Goal: Transaction & Acquisition: Book appointment/travel/reservation

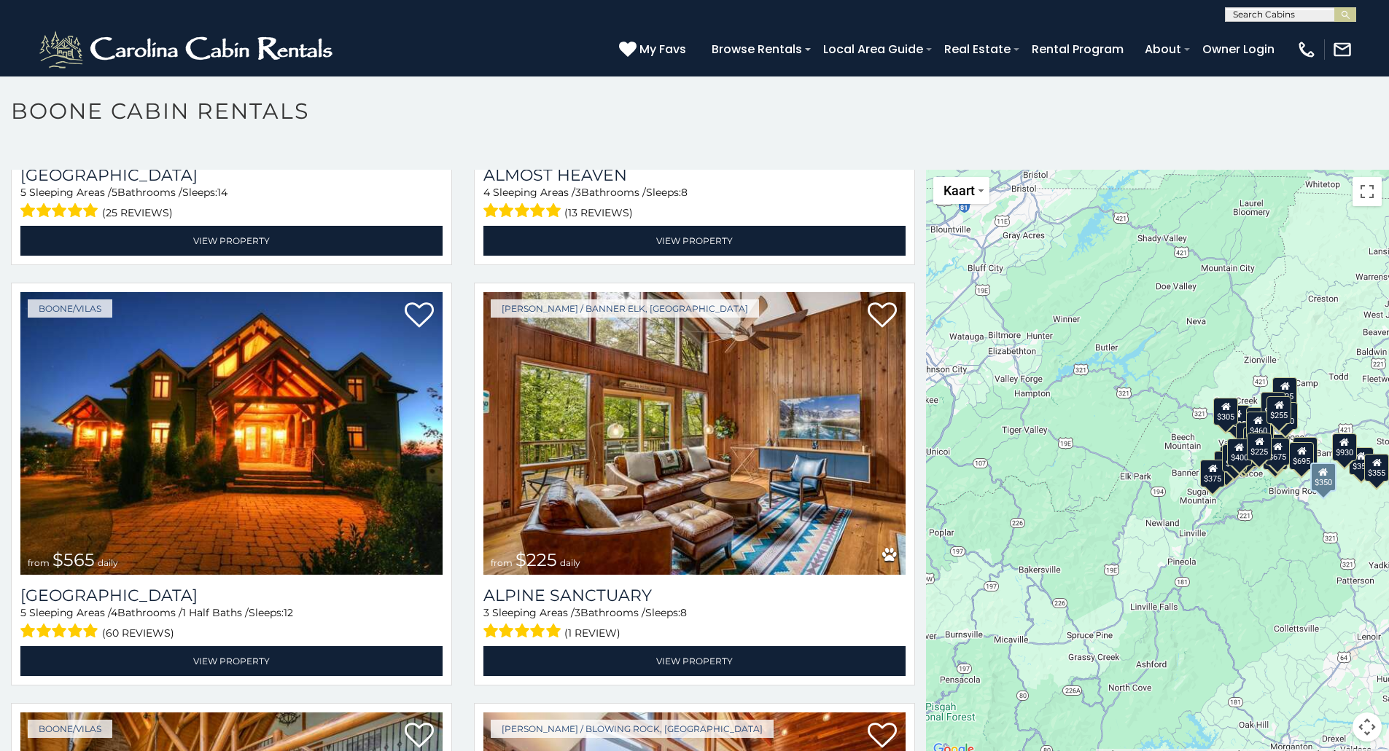
scroll to position [3280, 0]
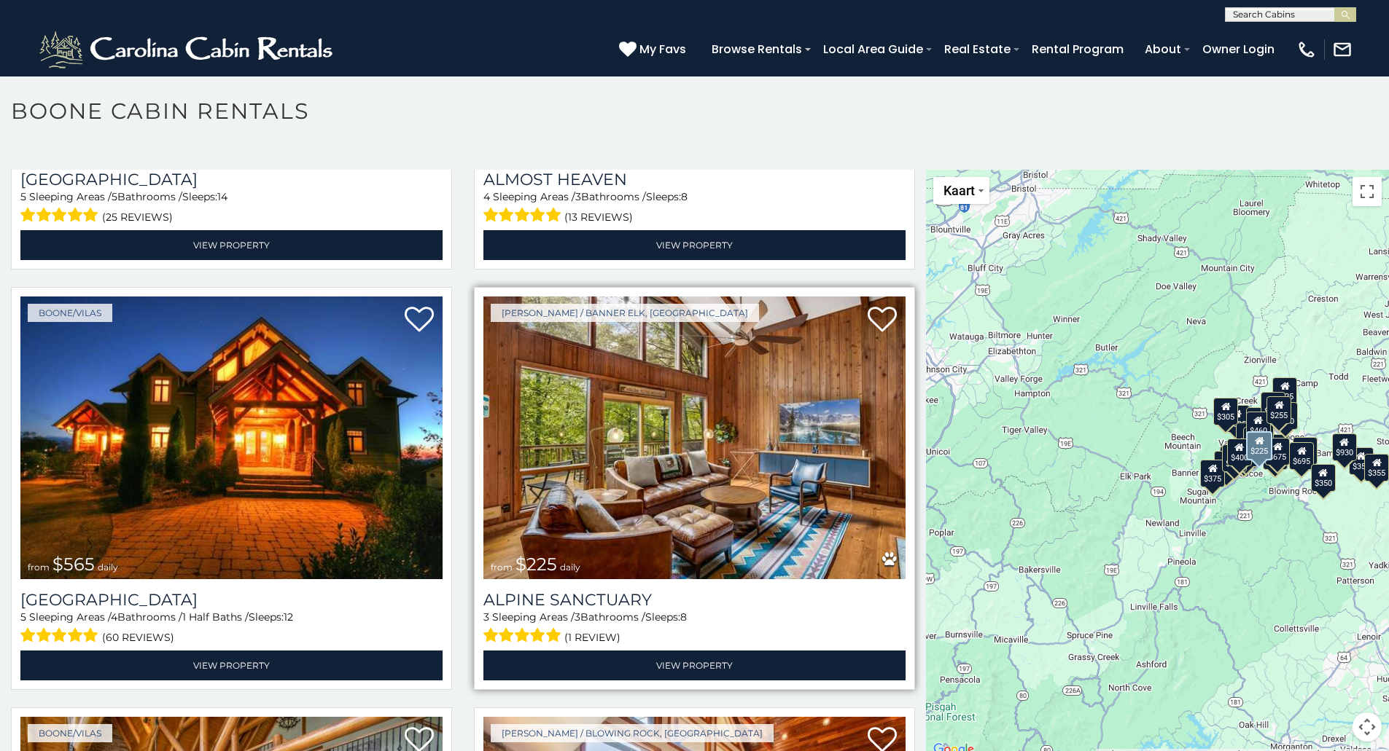
click at [768, 442] on img at bounding box center [694, 438] width 422 height 283
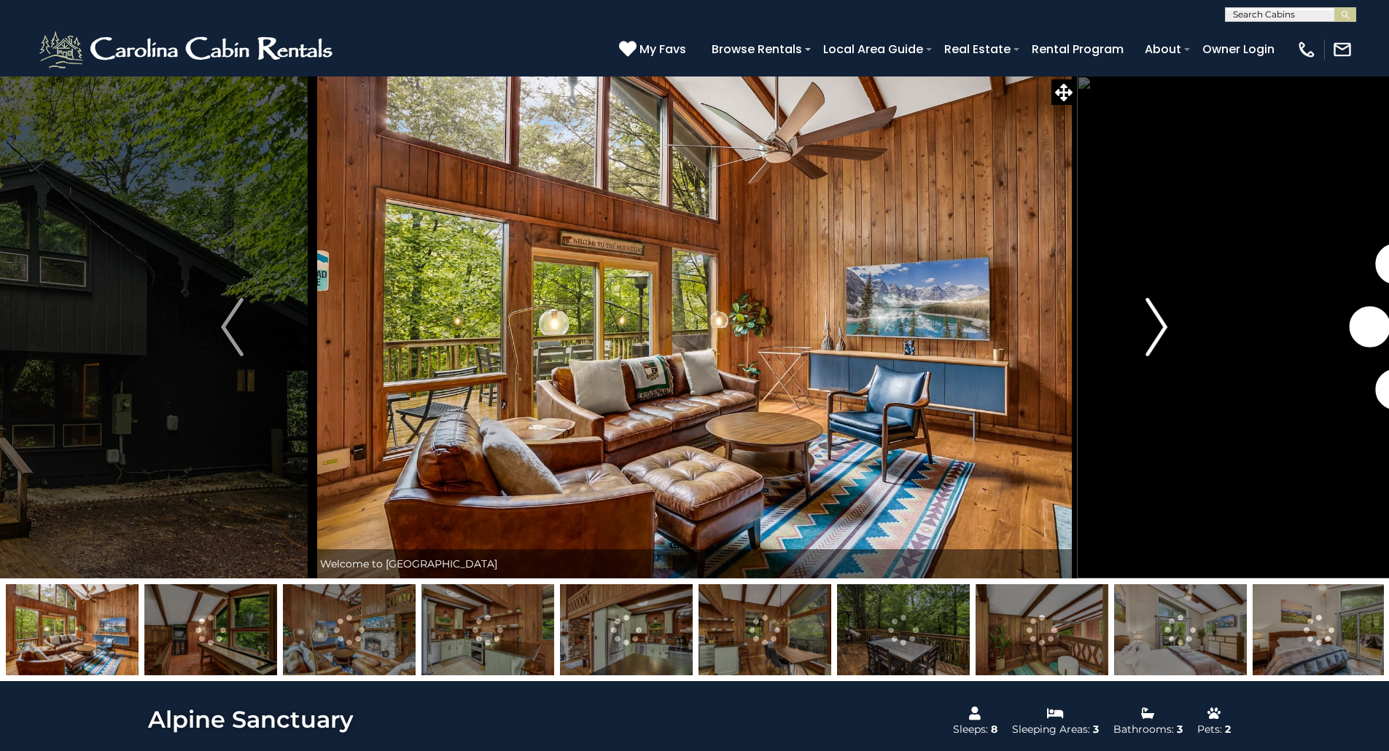
click at [1158, 319] on img "Next" at bounding box center [1156, 327] width 22 height 58
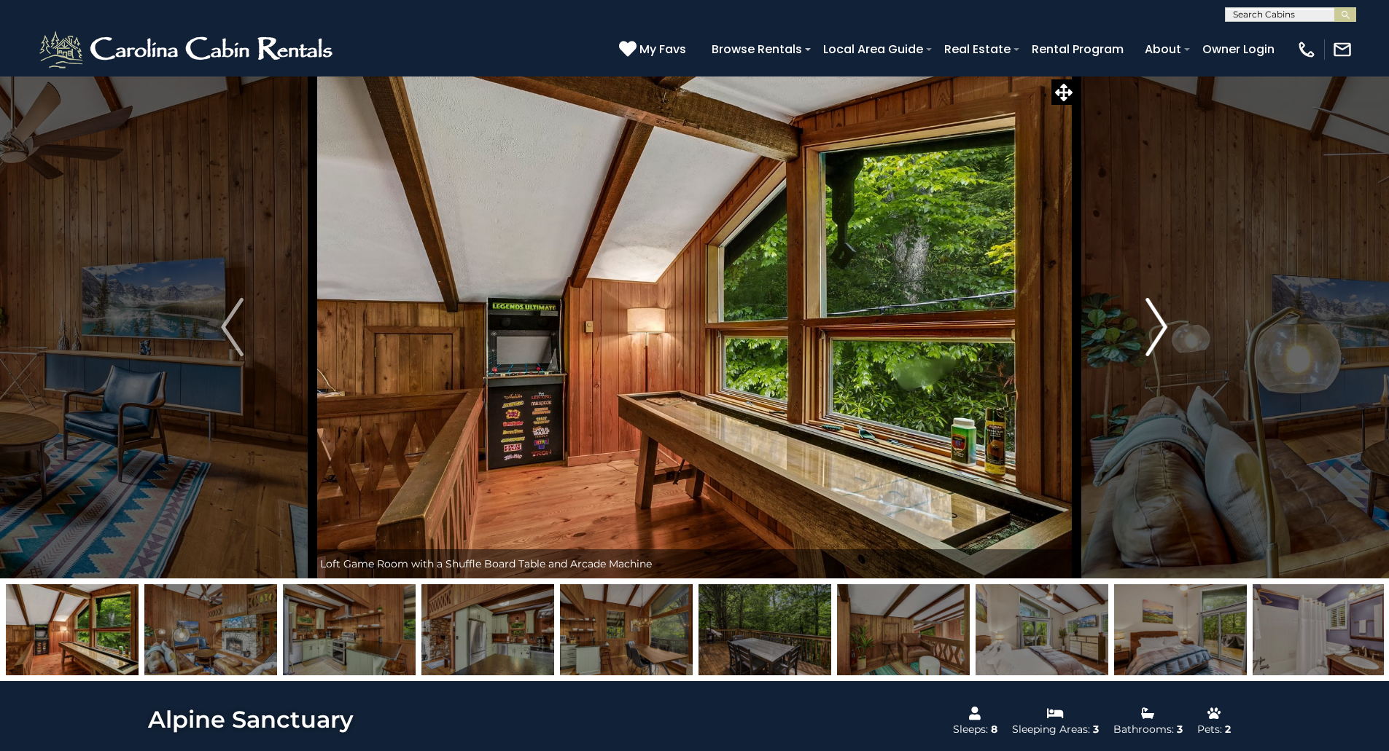
click at [1158, 319] on img "Next" at bounding box center [1156, 327] width 22 height 58
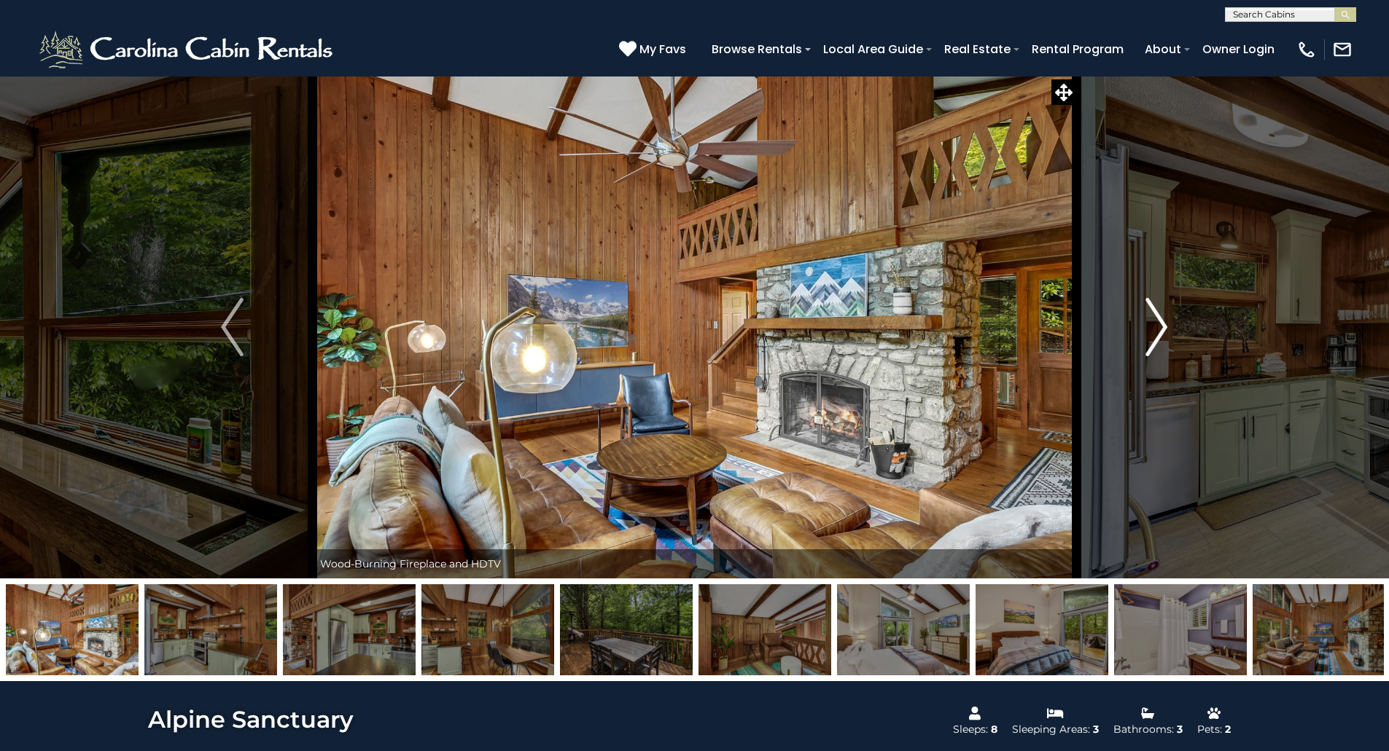
click at [1158, 319] on img "Next" at bounding box center [1156, 327] width 22 height 58
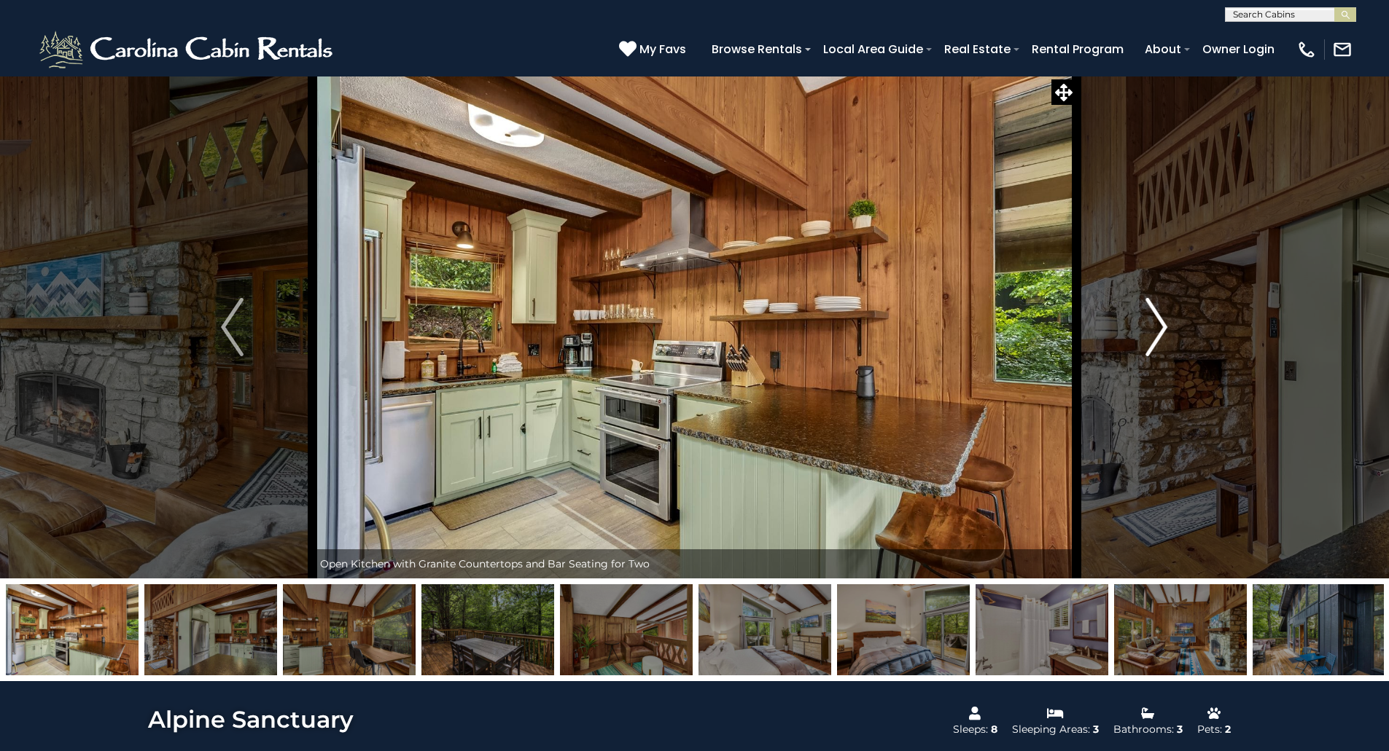
click at [1158, 319] on img "Next" at bounding box center [1156, 327] width 22 height 58
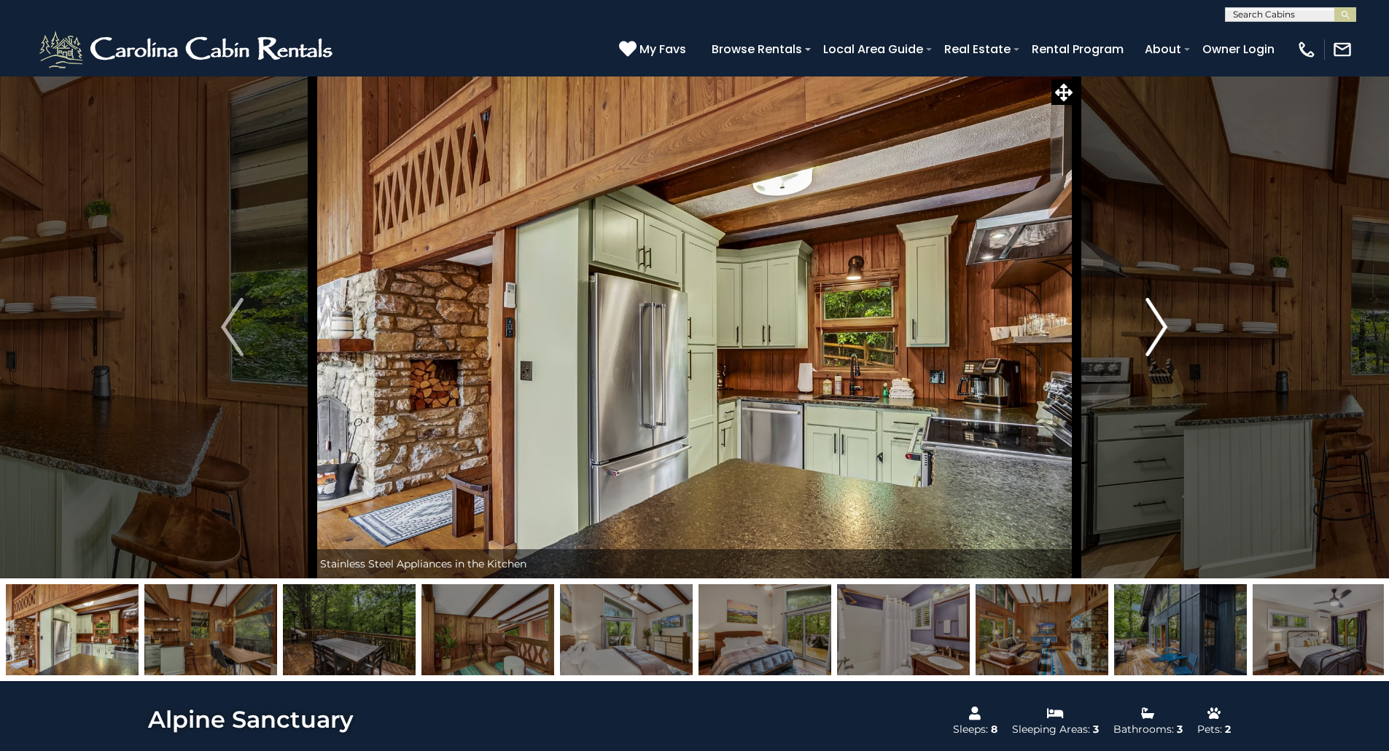
click at [1158, 319] on img "Next" at bounding box center [1156, 327] width 22 height 58
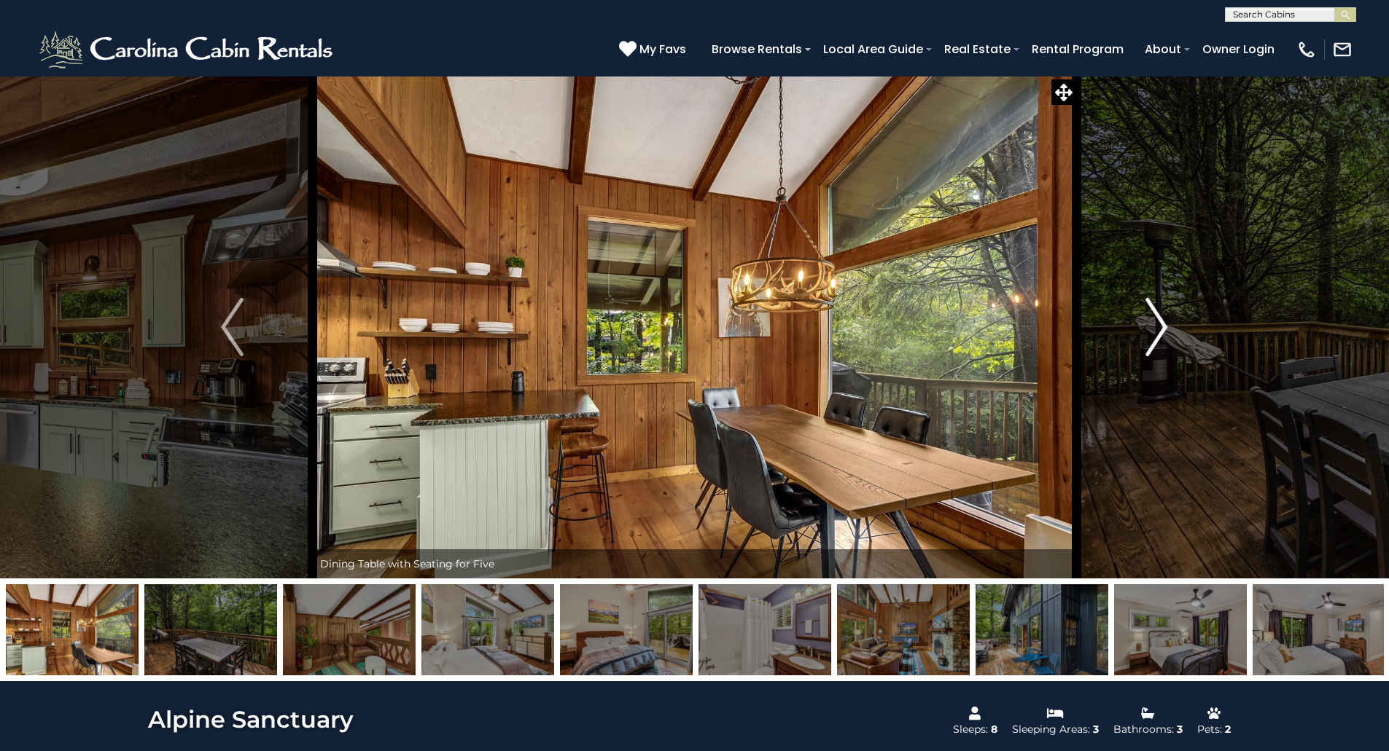
click at [1158, 319] on img "Next" at bounding box center [1156, 327] width 22 height 58
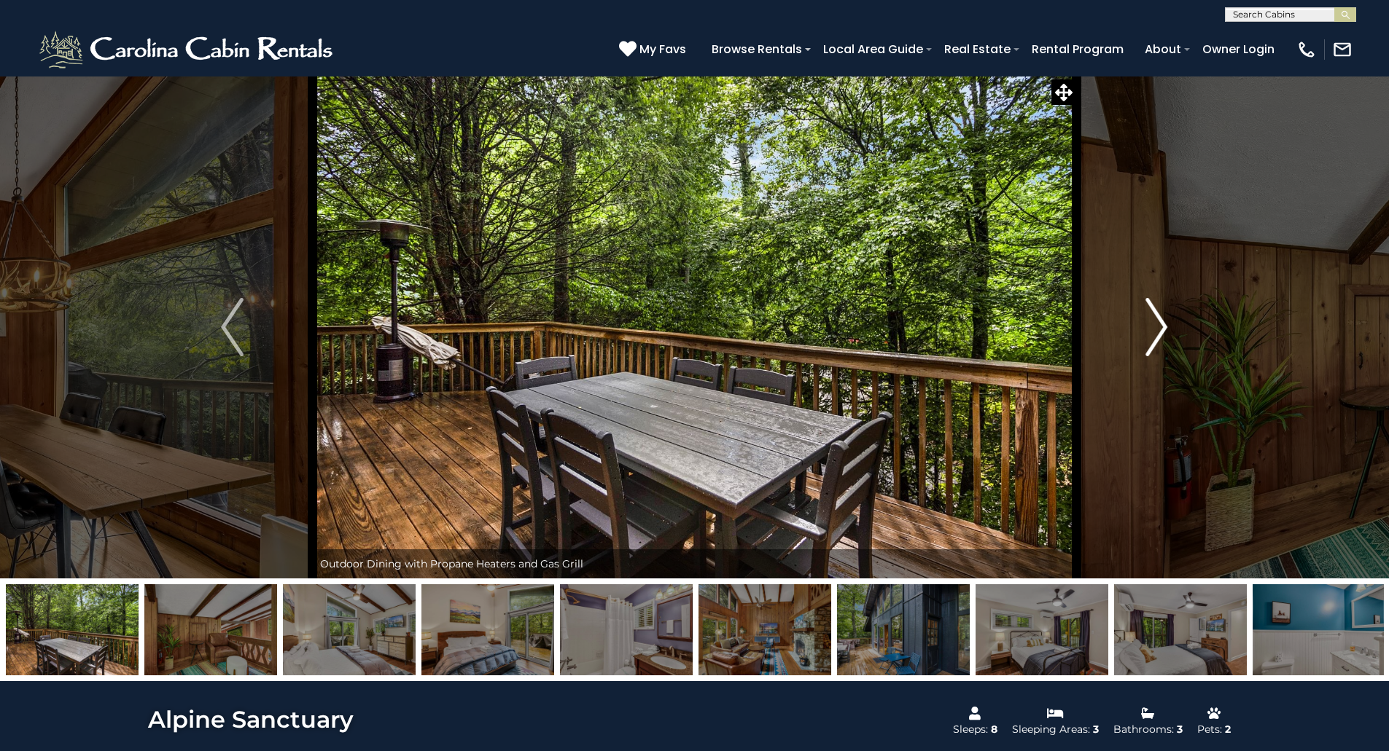
click at [1158, 319] on img "Next" at bounding box center [1156, 327] width 22 height 58
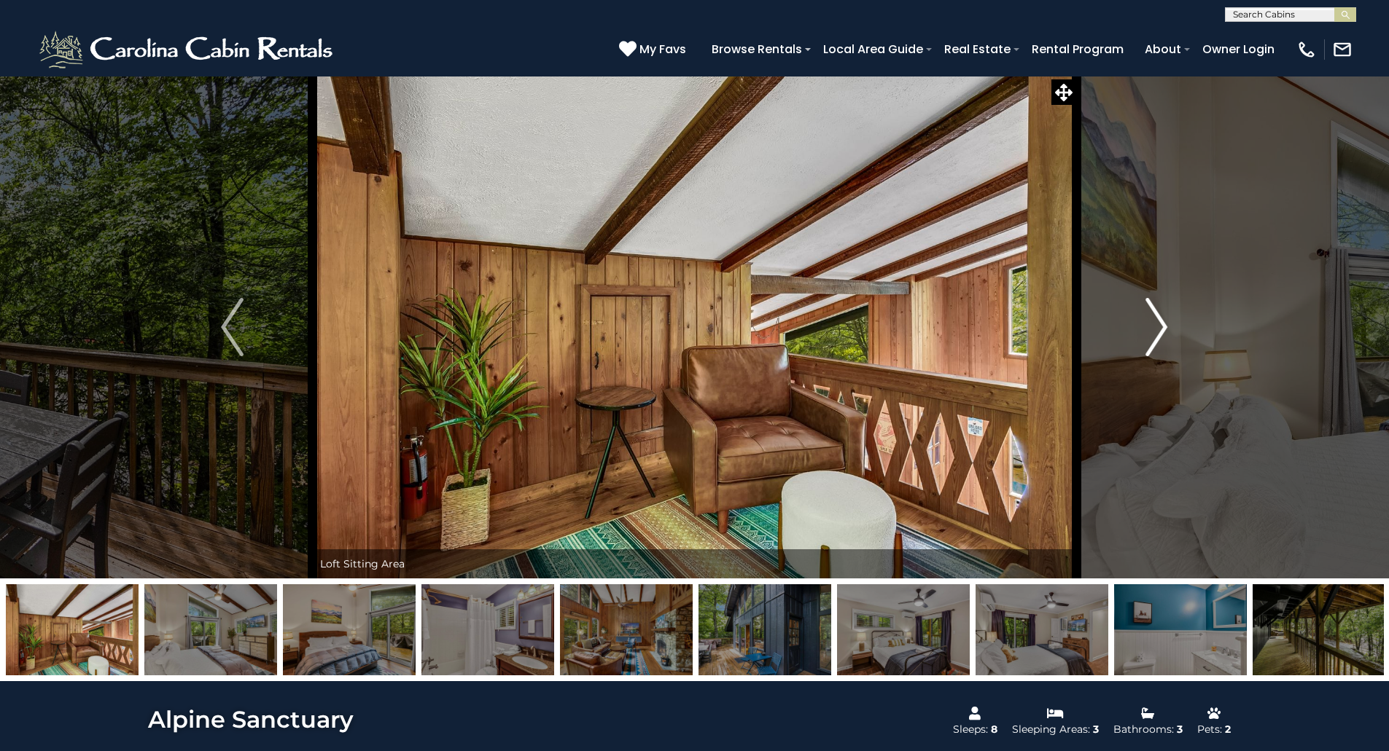
click at [1158, 319] on img "Next" at bounding box center [1156, 327] width 22 height 58
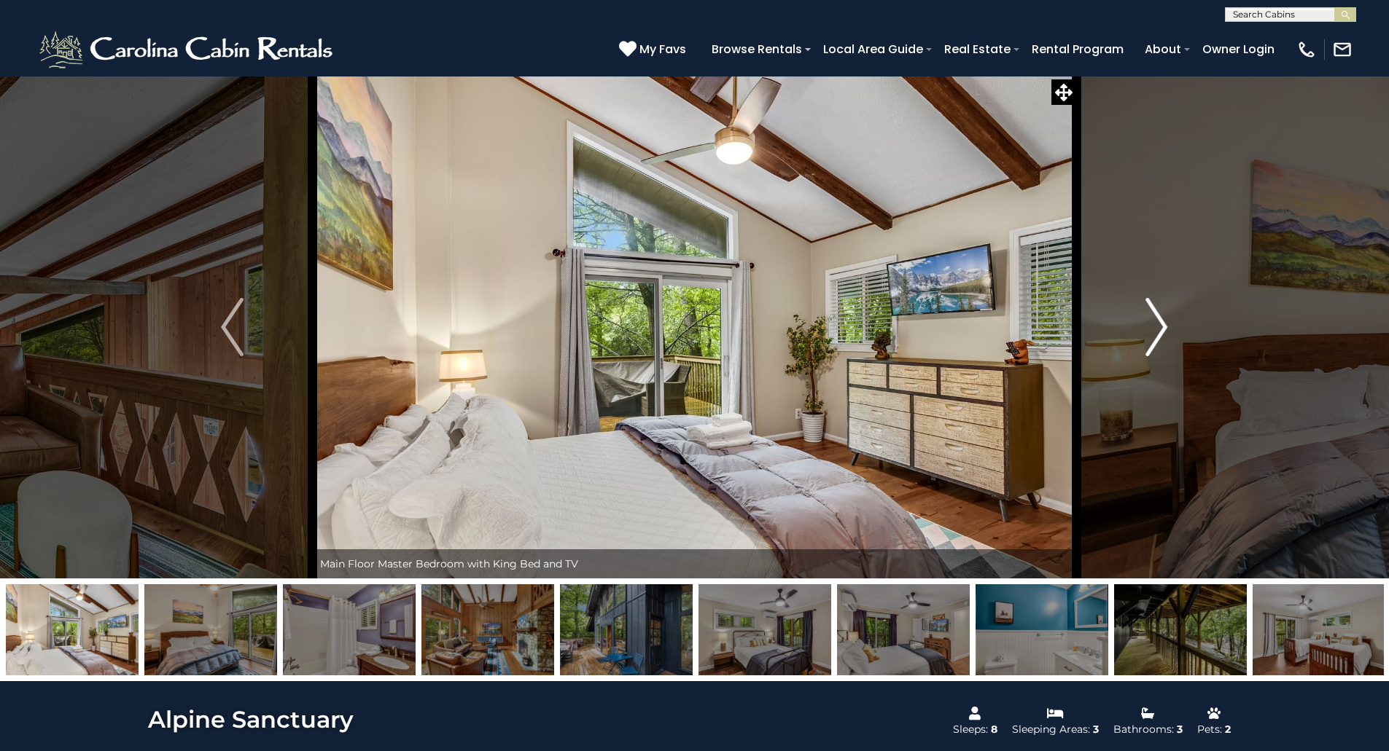
click at [1158, 319] on img "Next" at bounding box center [1156, 327] width 22 height 58
